Goal: Information Seeking & Learning: Learn about a topic

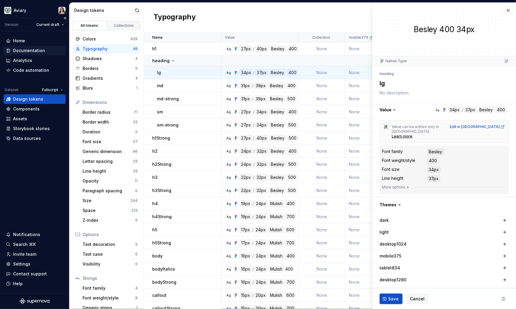
click at [34, 51] on div "Documentation" at bounding box center [29, 51] width 32 height 6
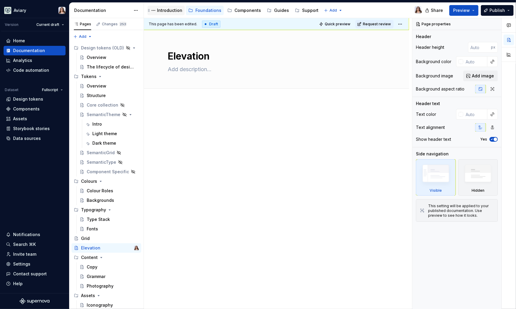
click at [167, 11] on div "Introduction" at bounding box center [169, 10] width 25 height 6
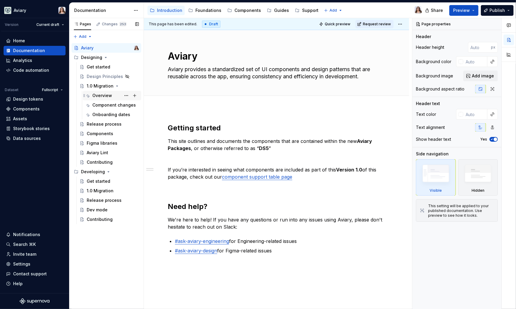
click at [102, 96] on div "Overview" at bounding box center [102, 96] width 20 height 6
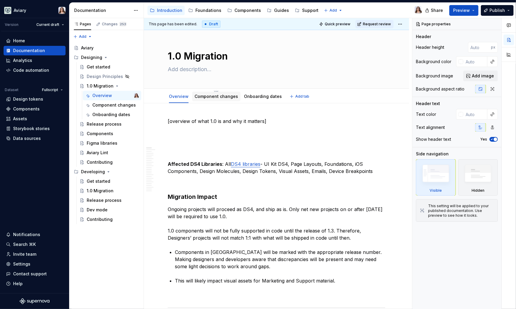
click at [223, 96] on link "Component changes" at bounding box center [215, 96] width 43 height 5
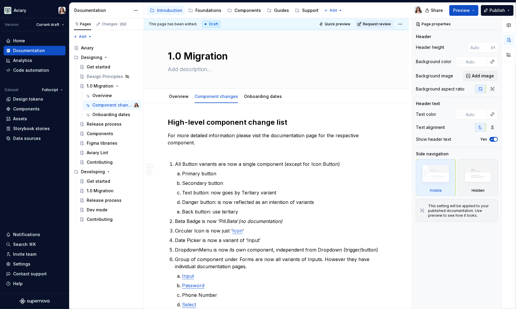
type textarea "*"
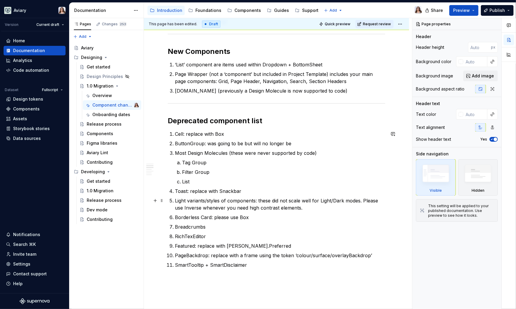
scroll to position [404, 0]
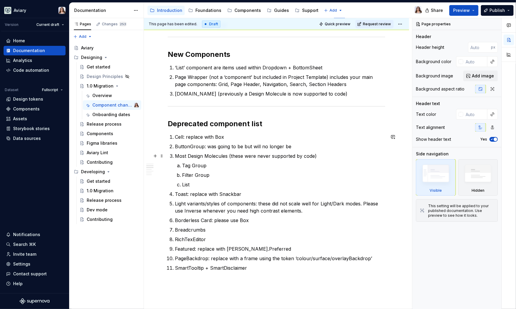
click at [176, 153] on p "Most Design Molecules (these were never supported by code)" at bounding box center [280, 155] width 210 height 7
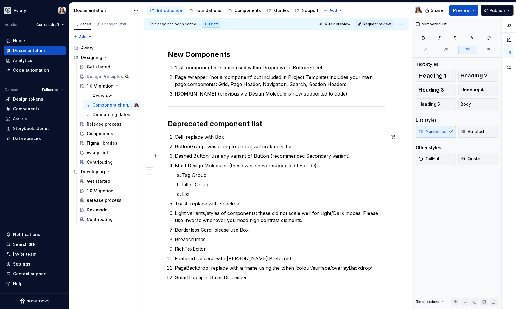
click at [302, 156] on p "Dashed Button: use any variant of Button (recommended Secondary variant)" at bounding box center [280, 155] width 210 height 7
click at [317, 163] on p "Most Design Molecules (these were never supported by code)" at bounding box center [280, 165] width 210 height 7
click at [217, 174] on p "Tag Group" at bounding box center [283, 174] width 203 height 7
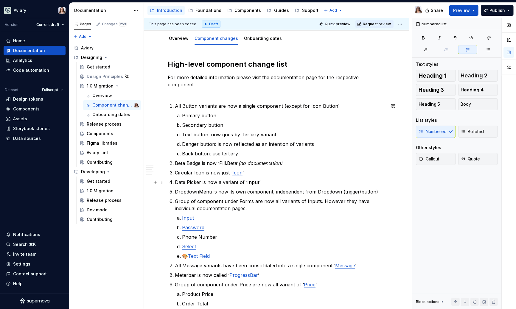
scroll to position [0, 0]
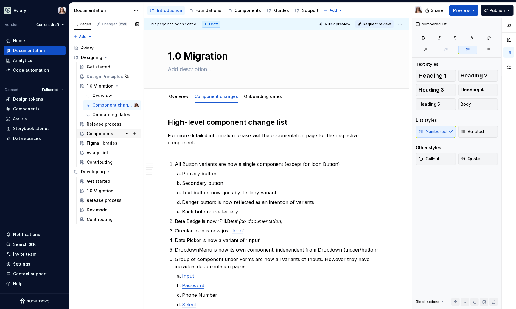
click at [104, 132] on div "Components" at bounding box center [100, 134] width 26 height 6
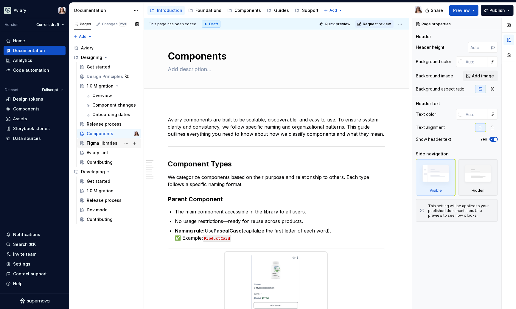
click at [104, 142] on div "Figma libraries" at bounding box center [102, 143] width 31 height 6
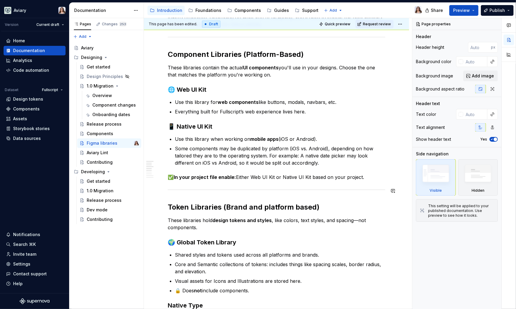
scroll to position [111, 0]
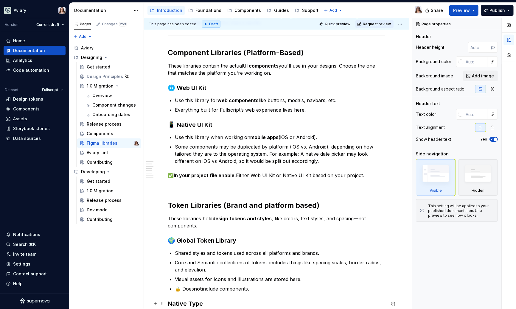
type textarea "*"
